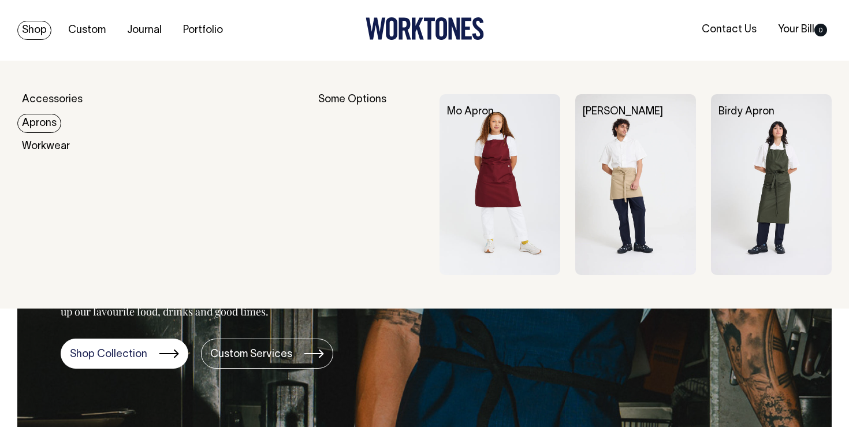
click at [32, 131] on link "Aprons" at bounding box center [39, 123] width 44 height 19
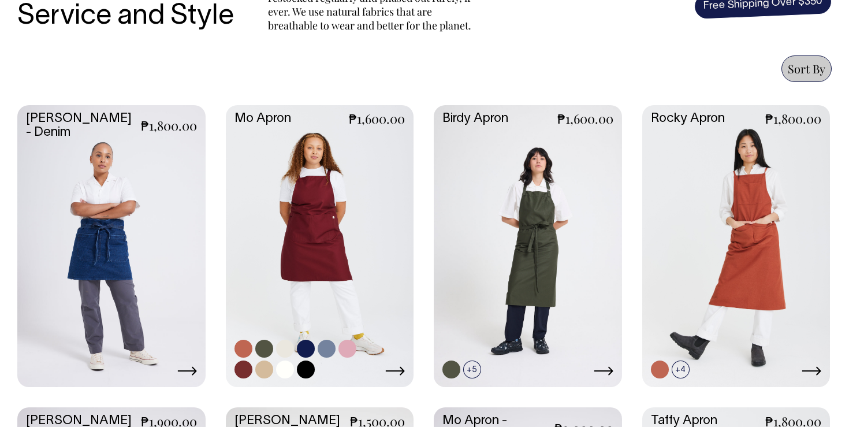
scroll to position [453, 0]
click at [354, 237] on link at bounding box center [320, 245] width 188 height 280
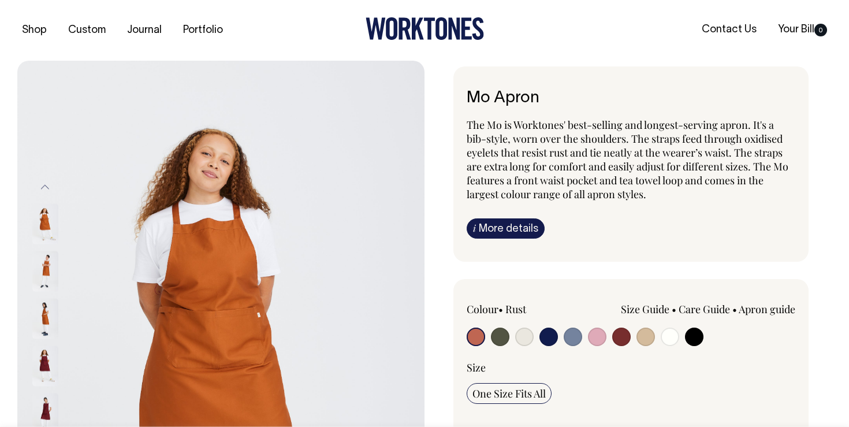
click at [47, 321] on img at bounding box center [45, 318] width 26 height 40
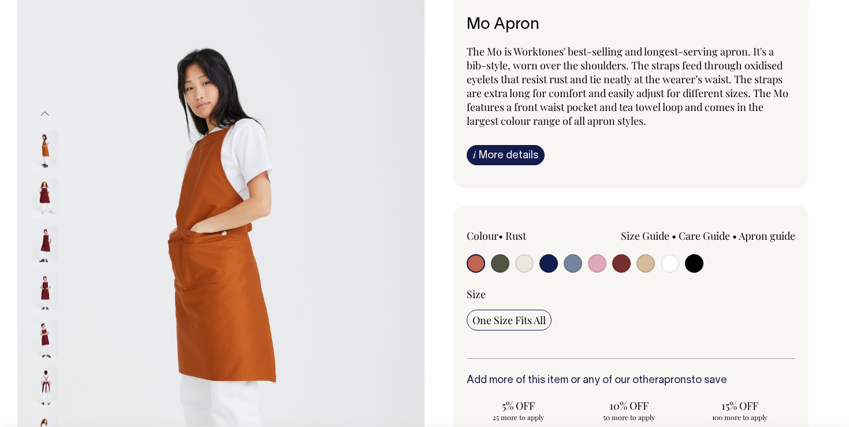
scroll to position [74, 0]
click at [594, 263] on input "radio" at bounding box center [597, 263] width 18 height 18
radio input "true"
select select "Pink"
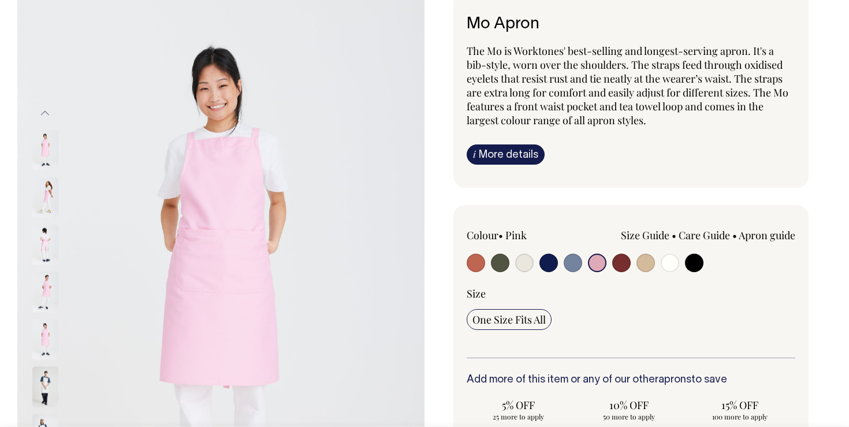
click at [559, 260] on div at bounding box center [533, 264] width 132 height 21
click at [568, 261] on input "radio" at bounding box center [573, 263] width 18 height 18
radio input "true"
select select "Blue/Grey"
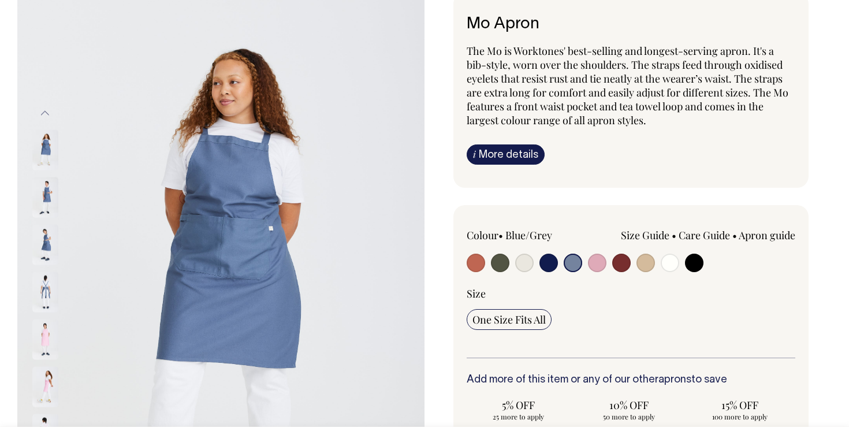
click at [634, 257] on div "Size Guide Size Guide Measurement cm Bib Width 26 Length at centre front 90 Wid…" at bounding box center [696, 247] width 197 height 38
click at [642, 265] on input "radio" at bounding box center [645, 263] width 18 height 18
radio input "true"
select select "Khaki"
